Goal: Navigation & Orientation: Find specific page/section

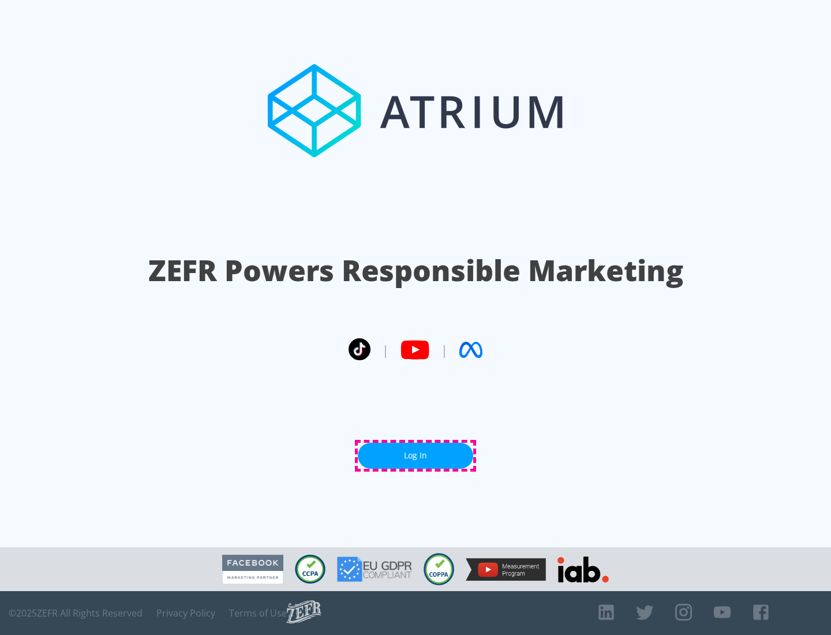
click at [416, 455] on link "Log In" at bounding box center [415, 456] width 115 height 26
